Goal: Task Accomplishment & Management: Use online tool/utility

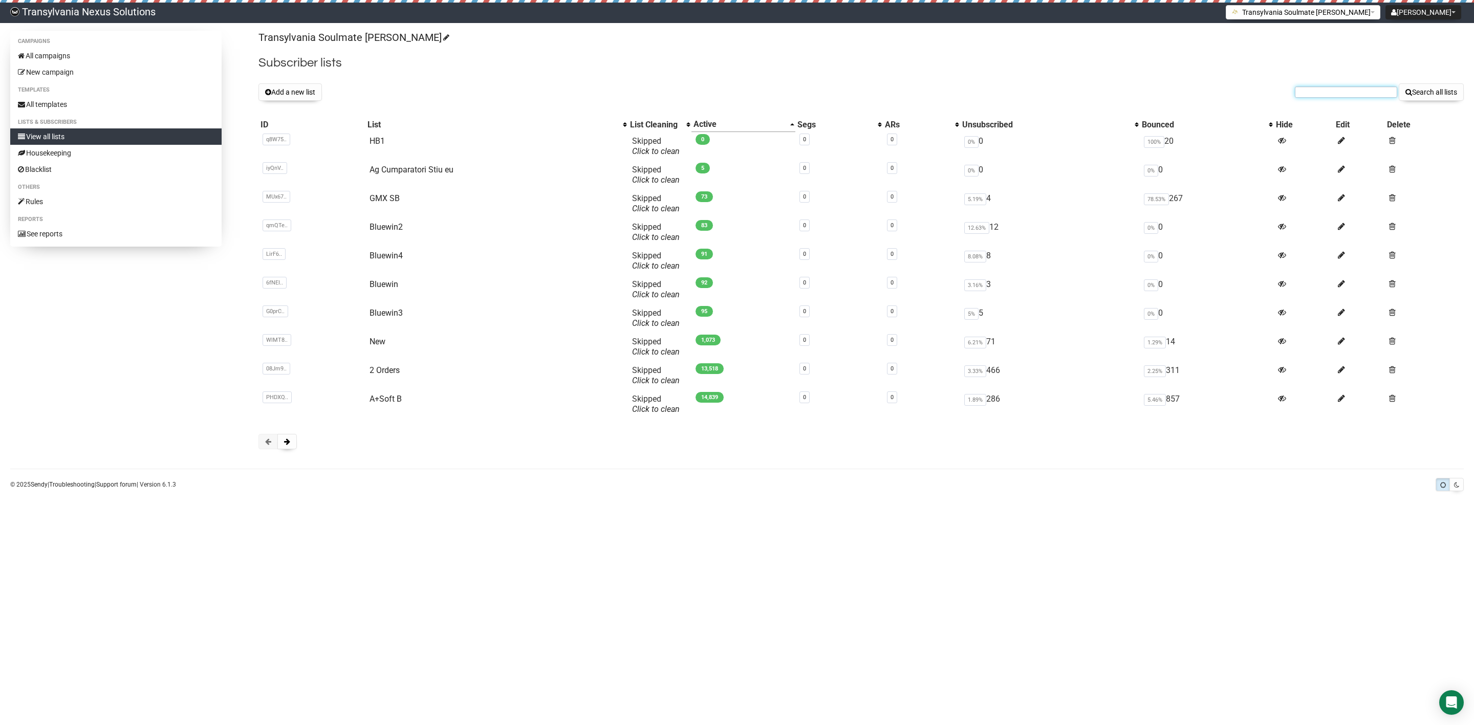
click at [1306, 93] on input "text" at bounding box center [1346, 91] width 102 height 11
paste input "[EMAIL_ADDRESS][DOMAIN_NAME]"
type input "[EMAIL_ADDRESS][DOMAIN_NAME]"
click at [1445, 91] on button "Search all lists" at bounding box center [1431, 91] width 65 height 17
click at [292, 447] on button at bounding box center [286, 441] width 19 height 15
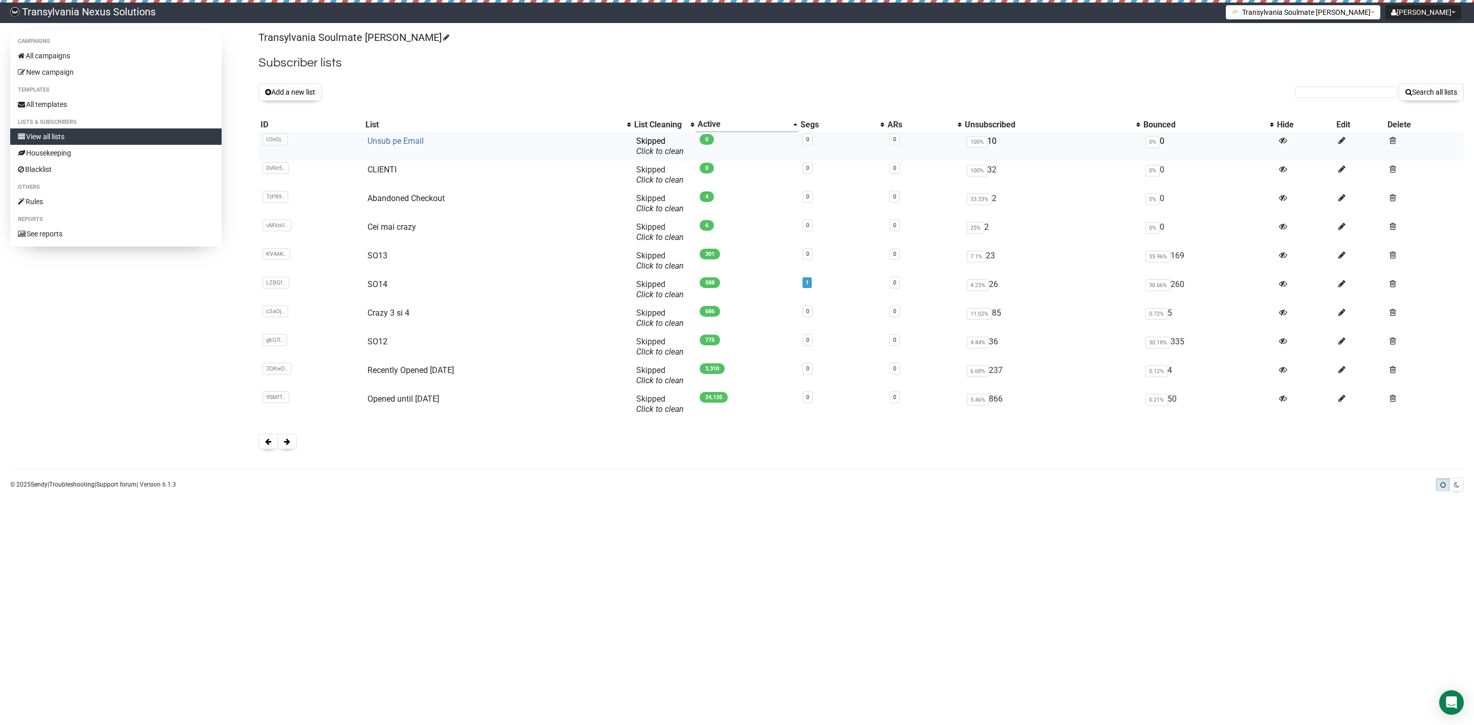
click at [390, 140] on link "Unsub pe Email" at bounding box center [395, 141] width 56 height 10
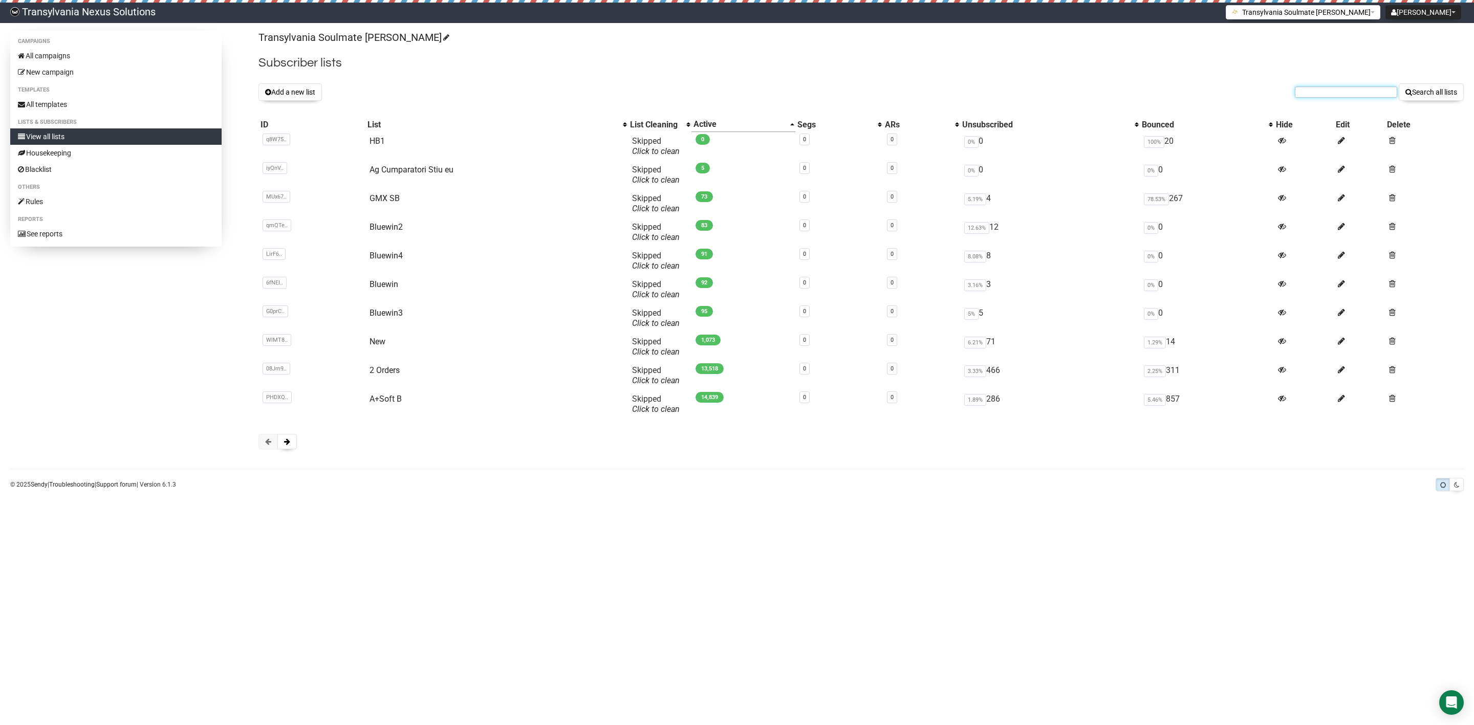
click at [1336, 94] on input "text" at bounding box center [1346, 91] width 102 height 11
paste input "[EMAIL_ADDRESS][DOMAIN_NAME]"
type input "[EMAIL_ADDRESS][DOMAIN_NAME]"
click at [1417, 83] on button "Search all lists" at bounding box center [1431, 91] width 65 height 17
